Goal: Check status: Check status

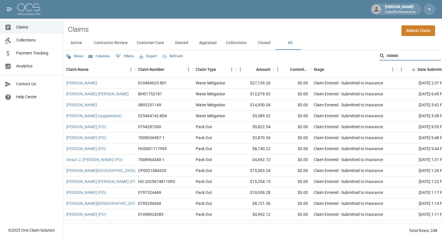
click at [389, 55] on input "Search" at bounding box center [409, 55] width 46 height 9
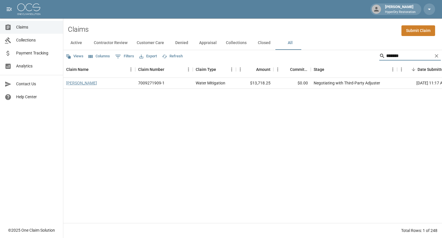
type input "*******"
click at [96, 84] on link "[PERSON_NAME]" at bounding box center [81, 83] width 31 height 6
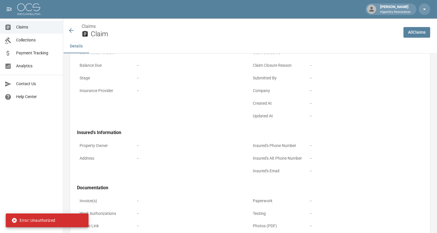
scroll to position [109, 0]
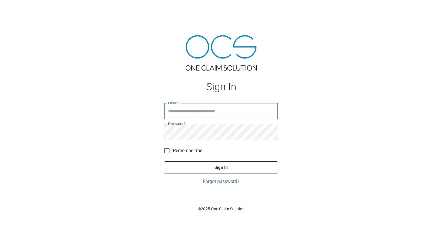
click at [181, 110] on input "Email   *" at bounding box center [221, 111] width 114 height 16
type input "**********"
click at [164, 161] on button "Sign In" at bounding box center [221, 167] width 114 height 12
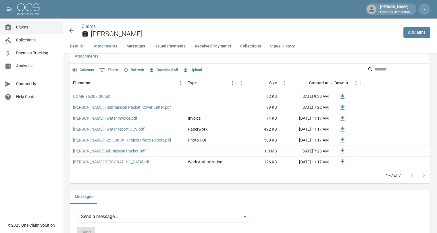
scroll to position [339, 0]
click at [104, 96] on link "COMP $6,007.39.pdf" at bounding box center [92, 96] width 38 height 6
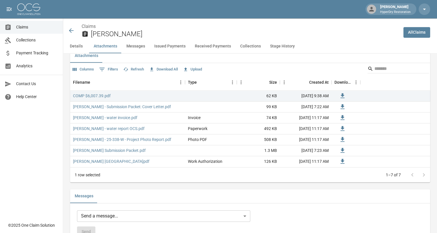
click at [71, 31] on icon at bounding box center [71, 30] width 7 height 7
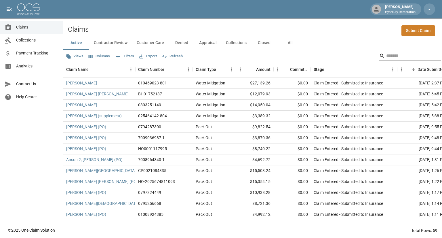
click at [391, 56] on input "Search" at bounding box center [409, 55] width 46 height 9
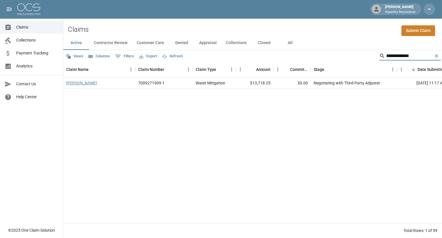
type input "**********"
click at [93, 85] on link "[PERSON_NAME]" at bounding box center [81, 83] width 31 height 6
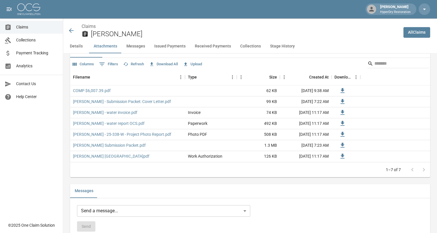
scroll to position [344, 0]
click at [70, 30] on icon at bounding box center [71, 30] width 5 height 5
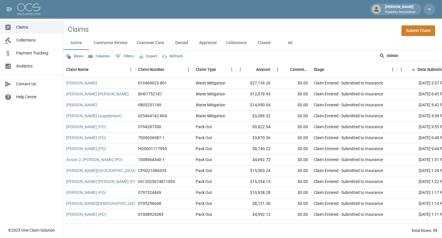
click at [289, 44] on button "All" at bounding box center [290, 43] width 26 height 14
click at [78, 42] on button "Active" at bounding box center [76, 43] width 26 height 14
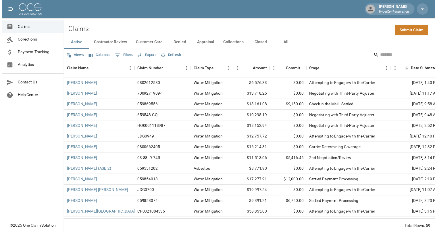
scroll to position [217, 0]
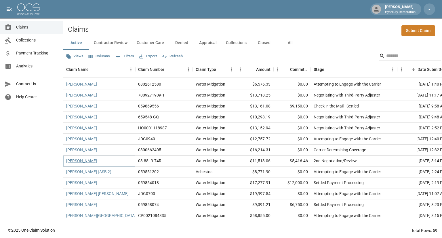
click at [79, 160] on link "[PERSON_NAME]" at bounding box center [81, 161] width 31 height 6
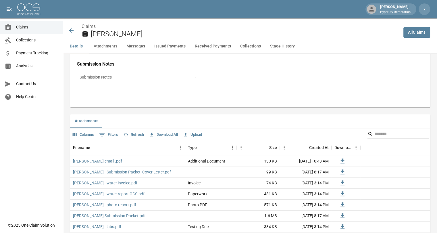
scroll to position [274, 0]
click at [168, 45] on button "Issued Payments" at bounding box center [170, 46] width 41 height 14
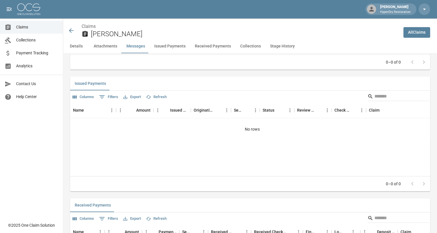
scroll to position [629, 0]
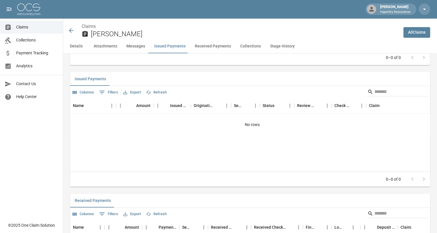
click at [202, 48] on button "Received Payments" at bounding box center [212, 46] width 45 height 14
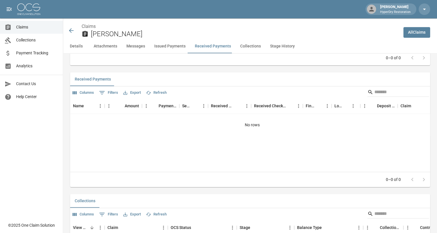
click at [82, 45] on button "Details" at bounding box center [76, 46] width 26 height 14
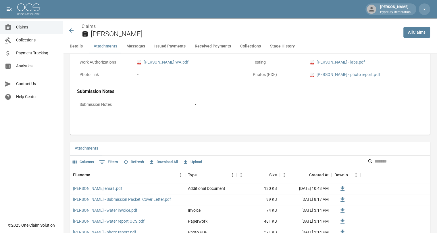
scroll to position [319, 0]
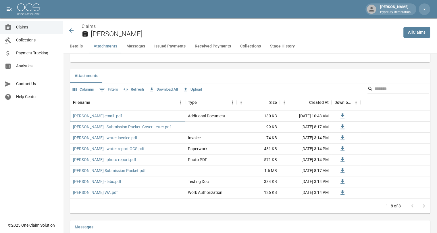
click at [92, 116] on link "[PERSON_NAME] email .pdf" at bounding box center [97, 116] width 49 height 6
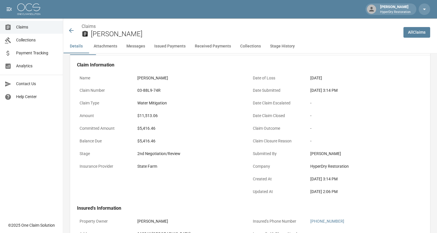
scroll to position [18, 0]
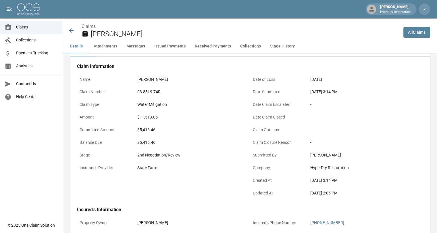
click at [71, 30] on icon at bounding box center [71, 30] width 5 height 5
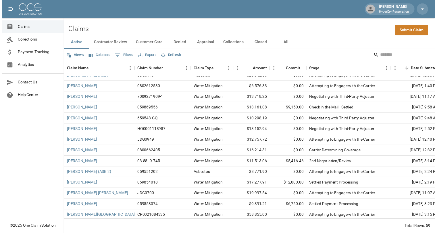
scroll to position [214, 0]
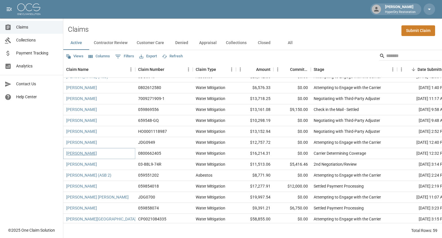
click at [85, 153] on link "[PERSON_NAME]" at bounding box center [81, 153] width 31 height 6
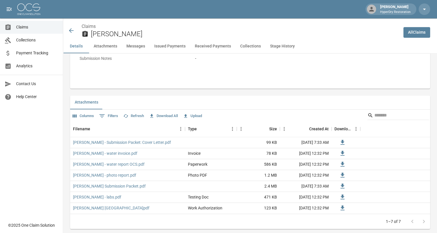
scroll to position [293, 0]
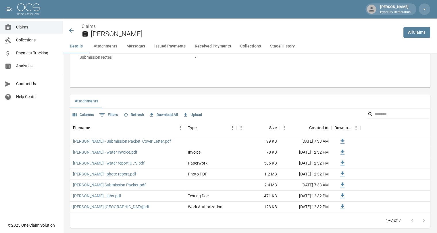
click at [72, 30] on icon at bounding box center [71, 30] width 7 height 7
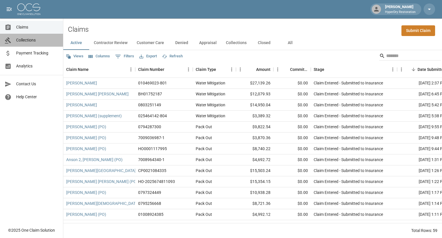
click at [28, 38] on span "Collections" at bounding box center [37, 40] width 42 height 6
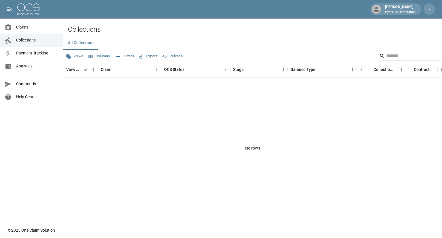
click at [31, 57] on link "Payment Tracking" at bounding box center [31, 53] width 63 height 13
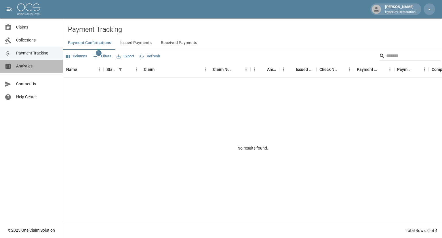
click at [32, 68] on span "Analytics" at bounding box center [37, 66] width 42 height 6
